Goal: Task Accomplishment & Management: Manage account settings

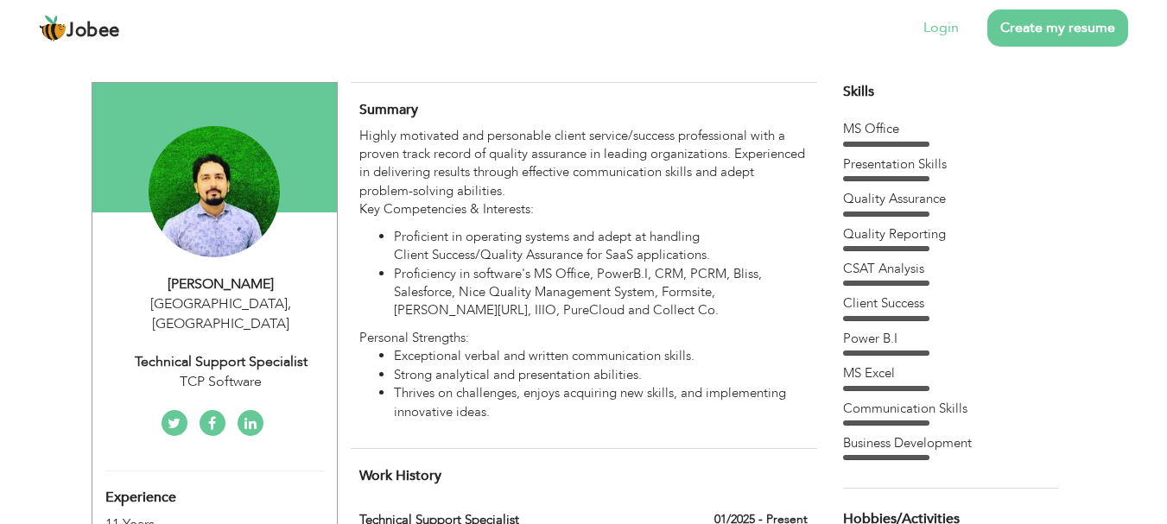
click at [941, 16] on li "Login" at bounding box center [929, 28] width 60 height 44
click at [937, 24] on link "Login" at bounding box center [940, 28] width 35 height 20
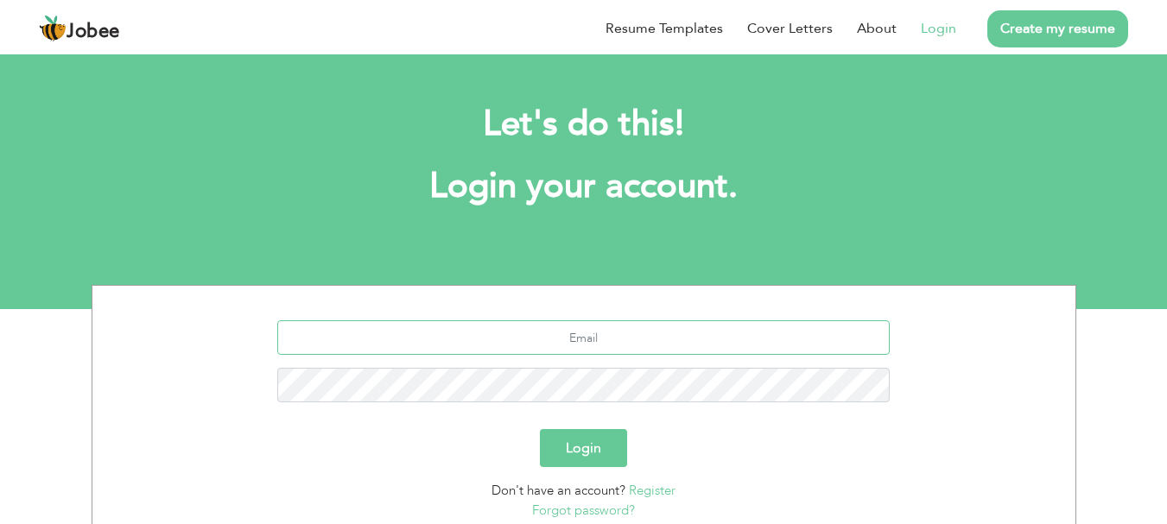
click at [626, 339] on input "text" at bounding box center [583, 337] width 612 height 35
type input "[EMAIL_ADDRESS][DOMAIN_NAME]"
click at [578, 442] on button "Login" at bounding box center [583, 448] width 87 height 38
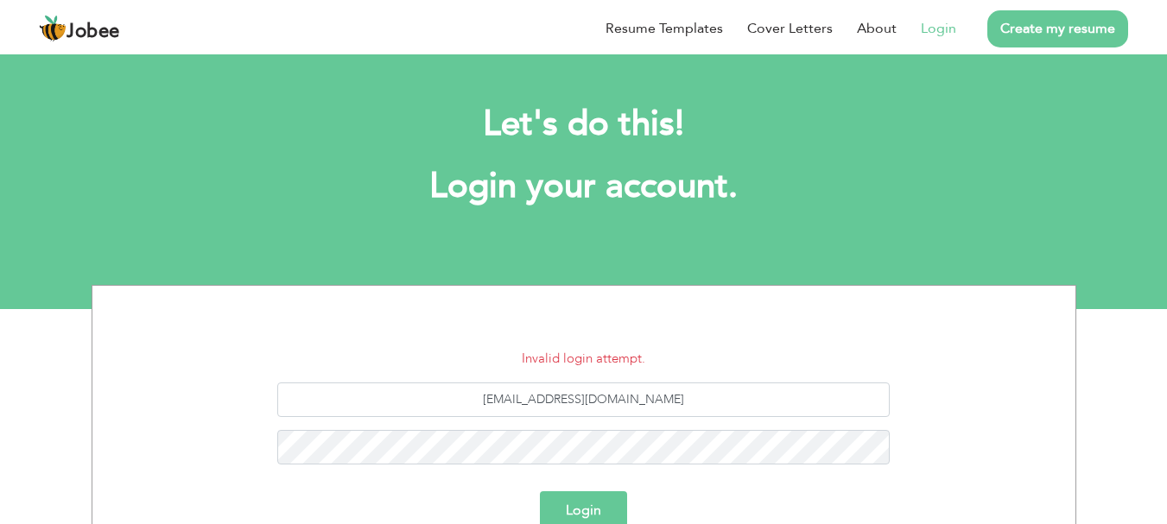
click at [574, 502] on button "Login" at bounding box center [583, 510] width 87 height 38
